Goal: Task Accomplishment & Management: Use online tool/utility

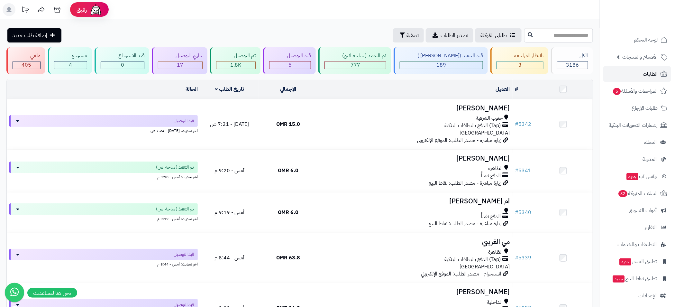
click at [654, 72] on span "الطلبات" at bounding box center [650, 73] width 15 height 9
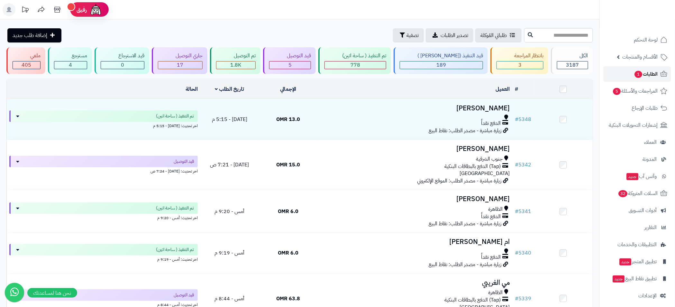
click at [645, 76] on span "الطلبات 1" at bounding box center [646, 73] width 24 height 9
click at [631, 68] on link "الطلبات 1" at bounding box center [637, 73] width 68 height 15
click at [643, 90] on span "المراجعات والأسئلة 5" at bounding box center [635, 90] width 45 height 9
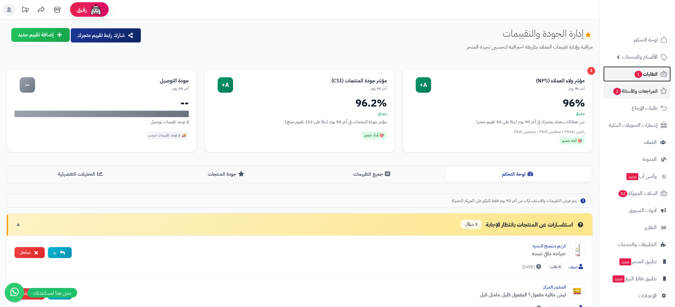
click at [644, 74] on span "الطلبات 1" at bounding box center [646, 73] width 24 height 9
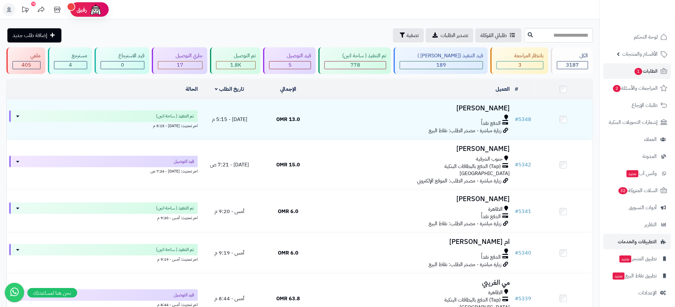
scroll to position [4, 0]
click at [621, 55] on link "الأقسام والمنتجات" at bounding box center [637, 52] width 68 height 15
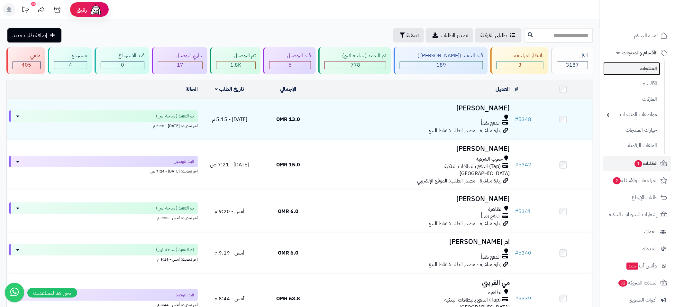
click at [643, 70] on link "المنتجات" at bounding box center [631, 68] width 57 height 13
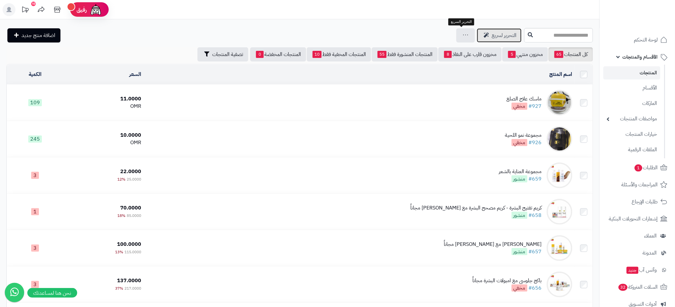
click at [491, 37] on span "التحرير لسريع" at bounding box center [503, 36] width 25 height 8
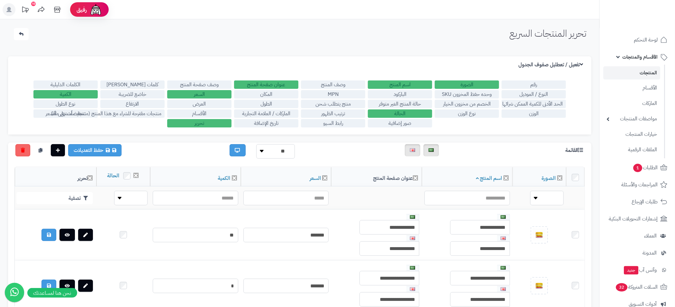
scroll to position [289, 0]
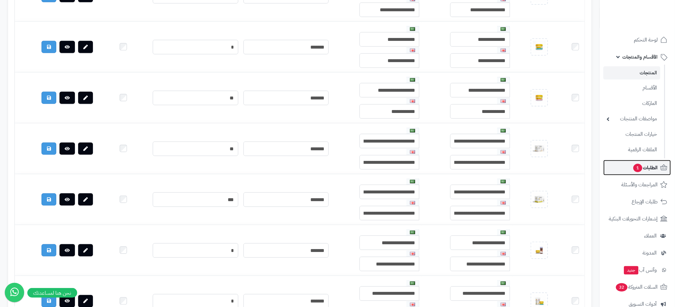
click at [640, 168] on span "1" at bounding box center [637, 168] width 9 height 8
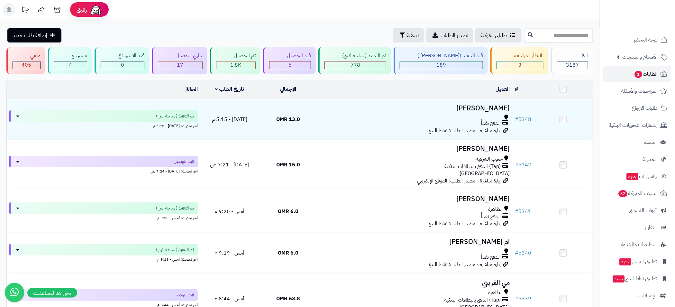
click at [641, 76] on span "الطلبات 1" at bounding box center [646, 73] width 24 height 9
click at [646, 211] on span "أدوات التسويق" at bounding box center [643, 210] width 28 height 9
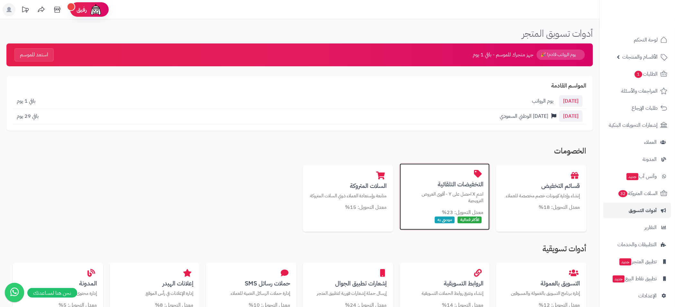
click at [445, 189] on div "التخفيضات التلقائية اشترِ X احصل على Y - أقوى العروض الترويجية معدل التحويل: 23…" at bounding box center [445, 196] width 90 height 67
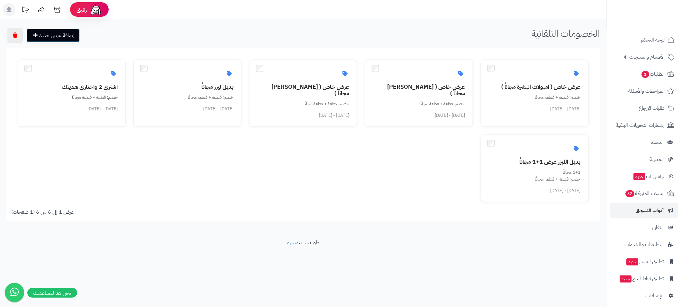
click at [60, 33] on link "إضافة عرض جديد" at bounding box center [52, 35] width 53 height 14
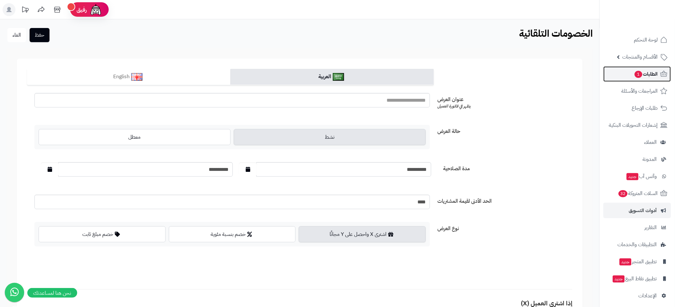
click at [652, 77] on span "الطلبات 1" at bounding box center [646, 73] width 24 height 9
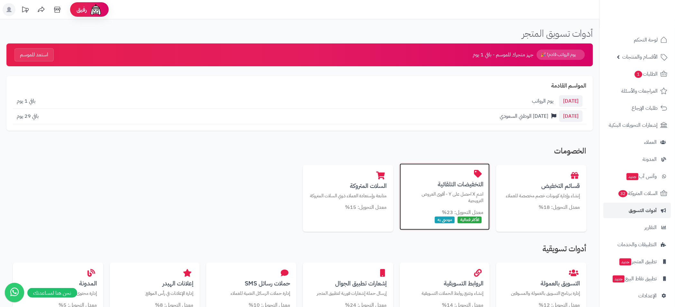
click at [428, 197] on p "اشترِ X احصل على Y - أقوى العروض الترويجية" at bounding box center [444, 197] width 77 height 13
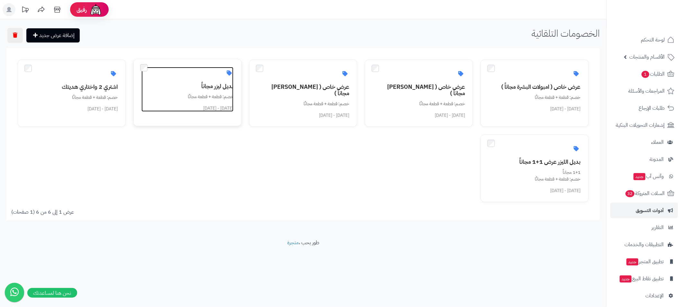
click at [214, 99] on div "خصم: قطعة + قطعة مجانًا" at bounding box center [191, 96] width 84 height 7
